Goal: Communication & Community: Ask a question

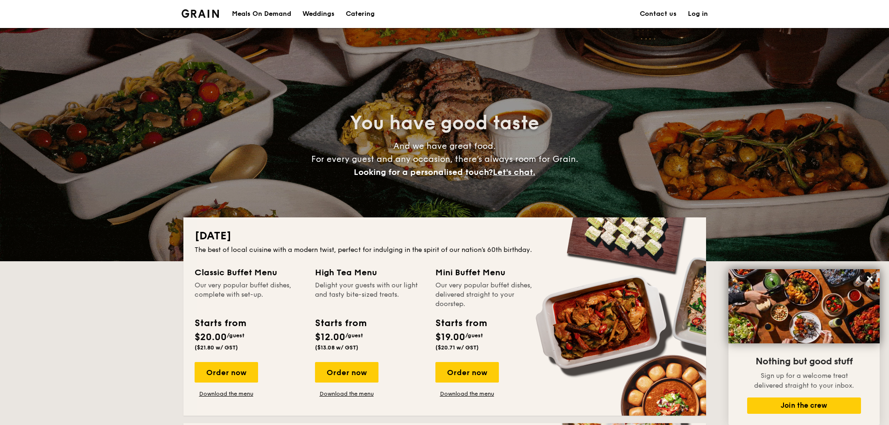
click at [355, 15] on h1 "Catering" at bounding box center [360, 14] width 29 height 28
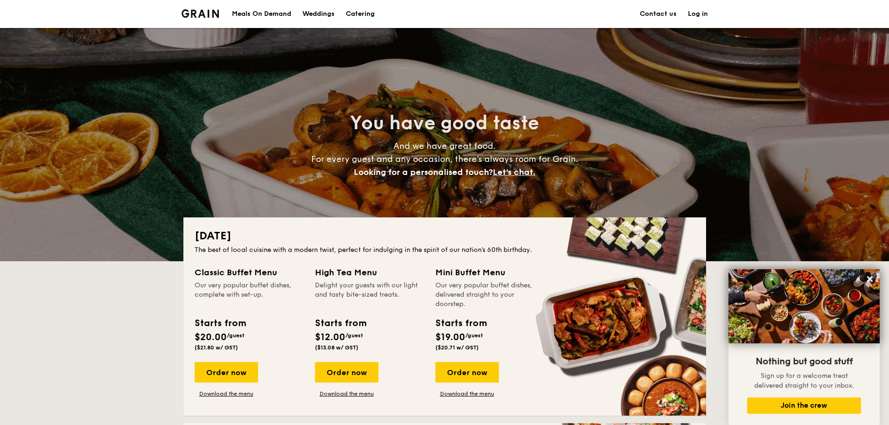
click at [355, 15] on h1 "Catering" at bounding box center [360, 14] width 29 height 28
click at [646, 12] on link "Contact us" at bounding box center [658, 14] width 37 height 28
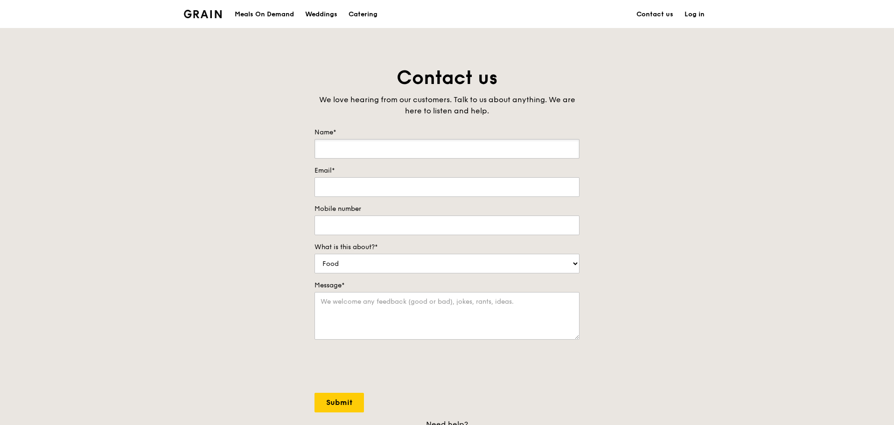
click at [379, 146] on input "Name*" at bounding box center [446, 149] width 265 height 20
type input "Alexis Chua"
type input "alexissinlyn.chua@stengg.com"
click at [403, 231] on input "Mobile number" at bounding box center [446, 226] width 265 height 20
type input "93693169"
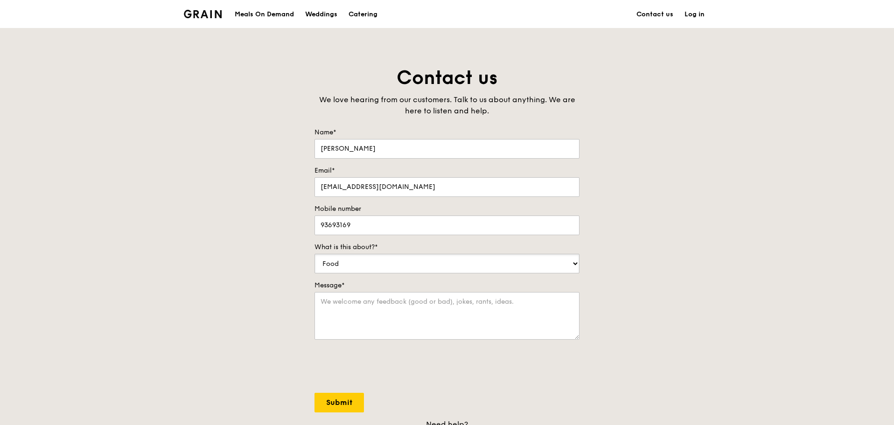
select select "Catering"
click at [359, 312] on textarea "Message*" at bounding box center [446, 316] width 265 height 48
type textarea "h"
type textarea "Hi, I am looking for catering for 60pax but our budget is $8 per person. Its go…"
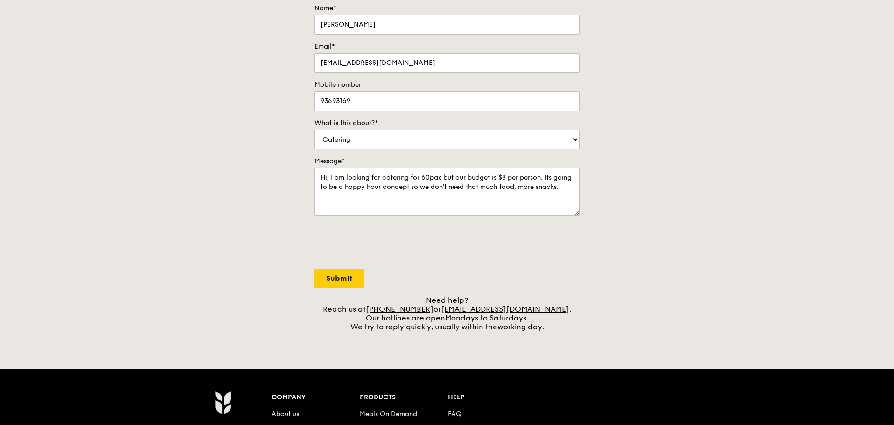
scroll to position [140, 0]
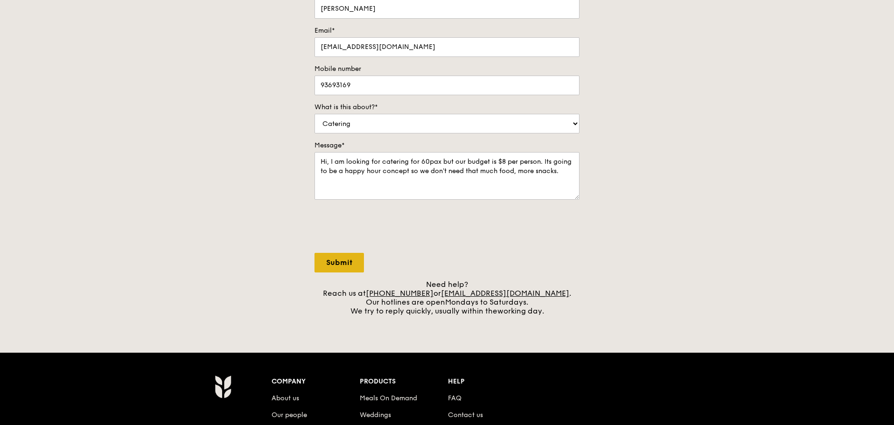
click at [324, 261] on input "Submit" at bounding box center [338, 263] width 49 height 20
select select "Food"
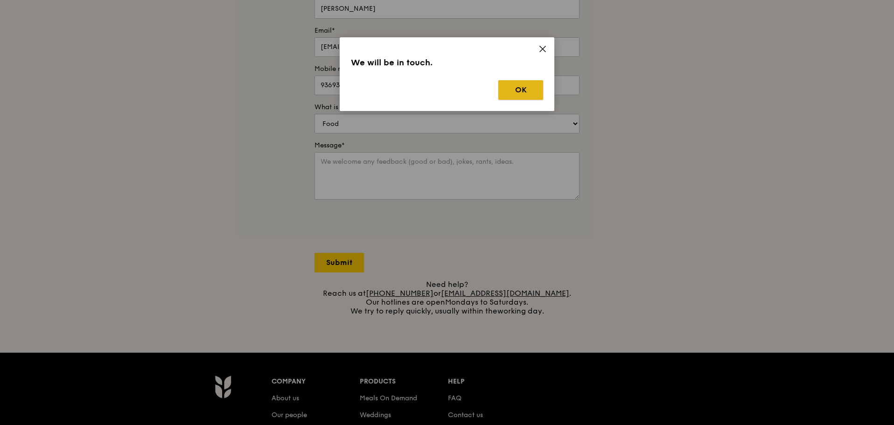
click at [520, 88] on button "OK" at bounding box center [520, 90] width 45 height 20
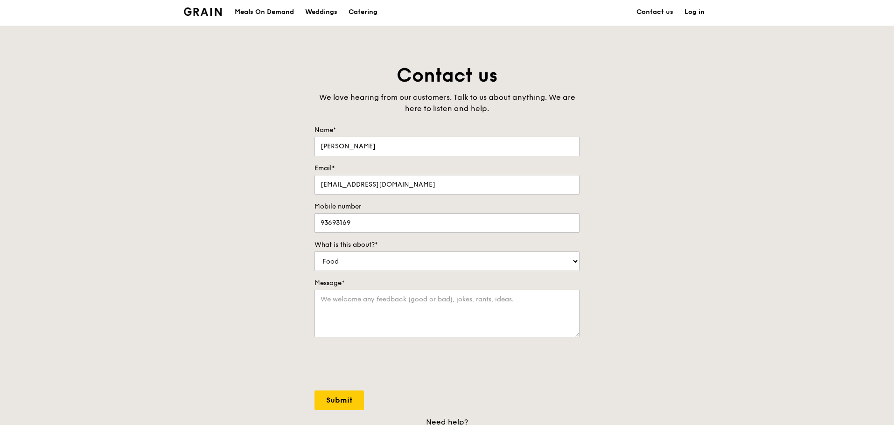
scroll to position [0, 0]
